Goal: Check status: Check status

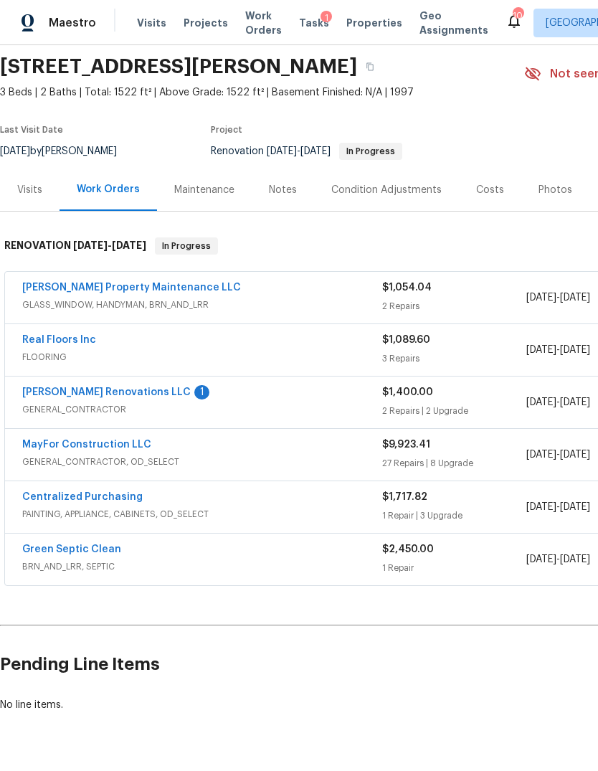
scroll to position [47, 0]
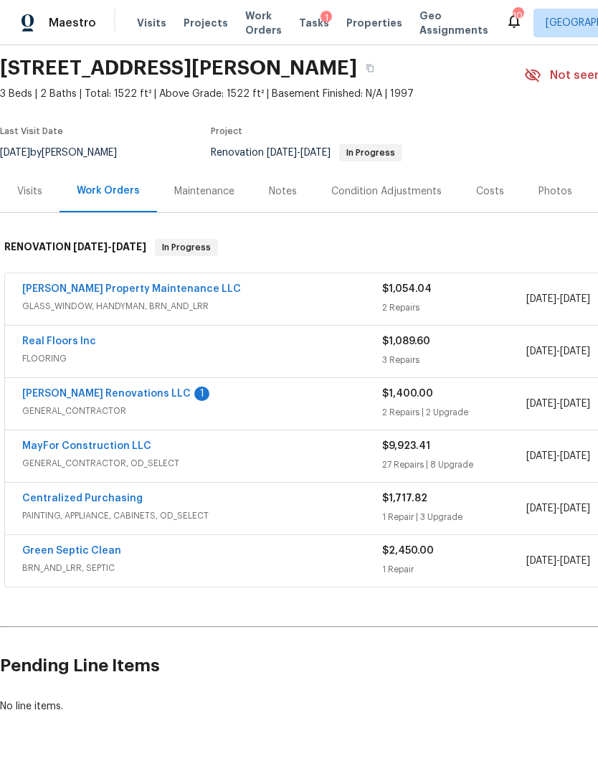
click at [110, 451] on link "MayFor Construction LLC" at bounding box center [86, 446] width 129 height 10
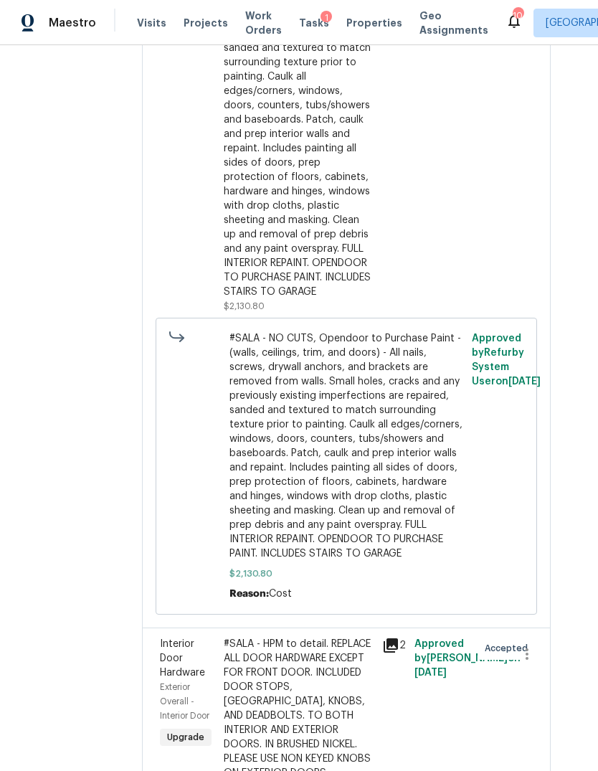
scroll to position [8529, 24]
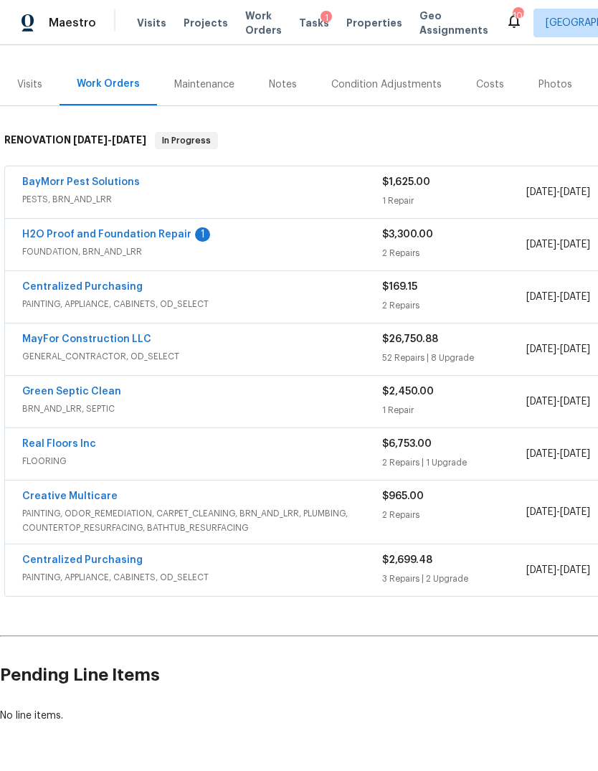
scroll to position [164, 0]
click at [110, 344] on link "MayFor Construction LLC" at bounding box center [86, 340] width 129 height 10
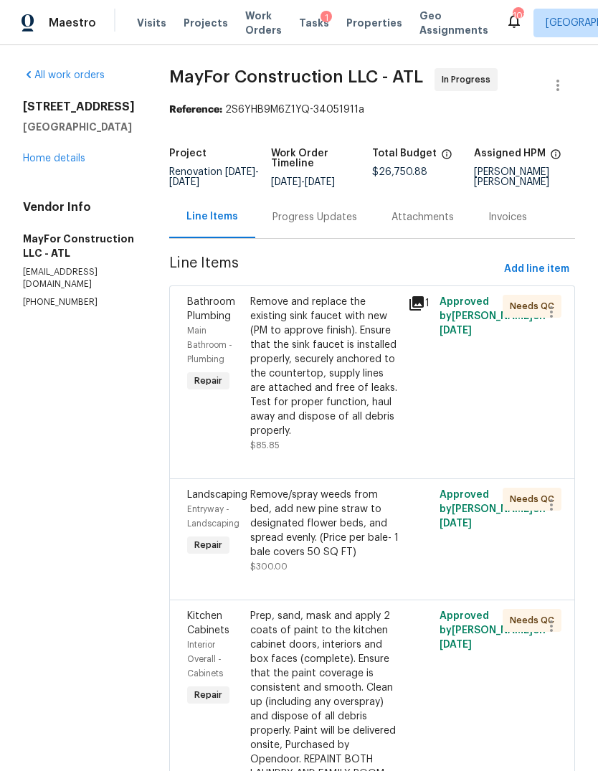
click at [340, 225] on div "Progress Updates" at bounding box center [315, 217] width 85 height 14
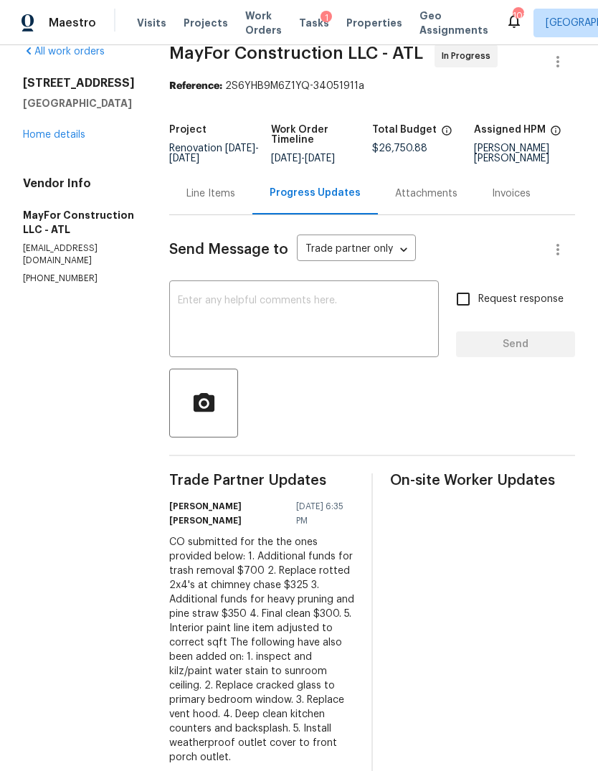
scroll to position [26, 0]
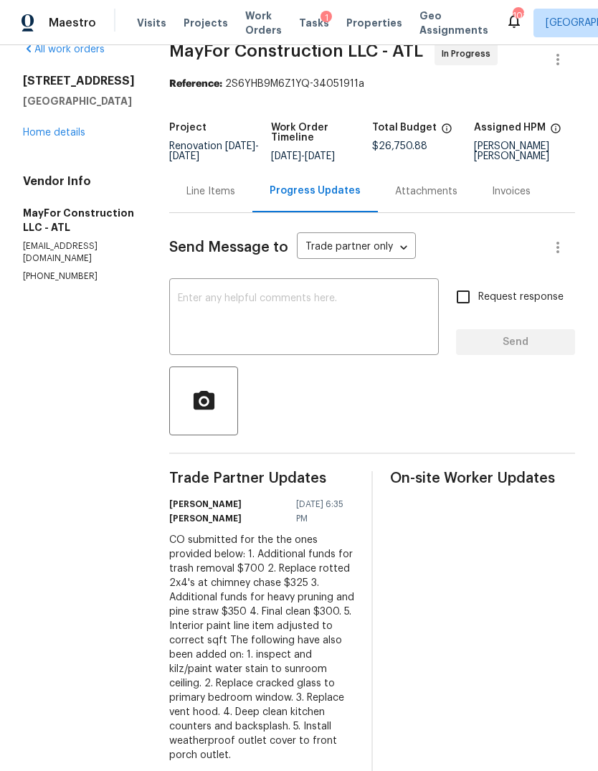
click at [224, 207] on div "Line Items" at bounding box center [210, 191] width 83 height 42
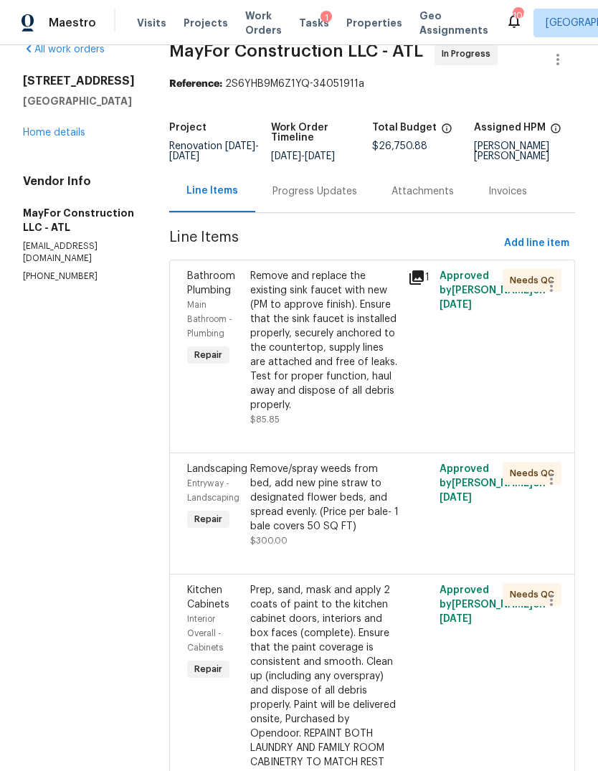
click at [60, 138] on link "Home details" at bounding box center [54, 133] width 62 height 10
